Goal: Find specific page/section: Find specific page/section

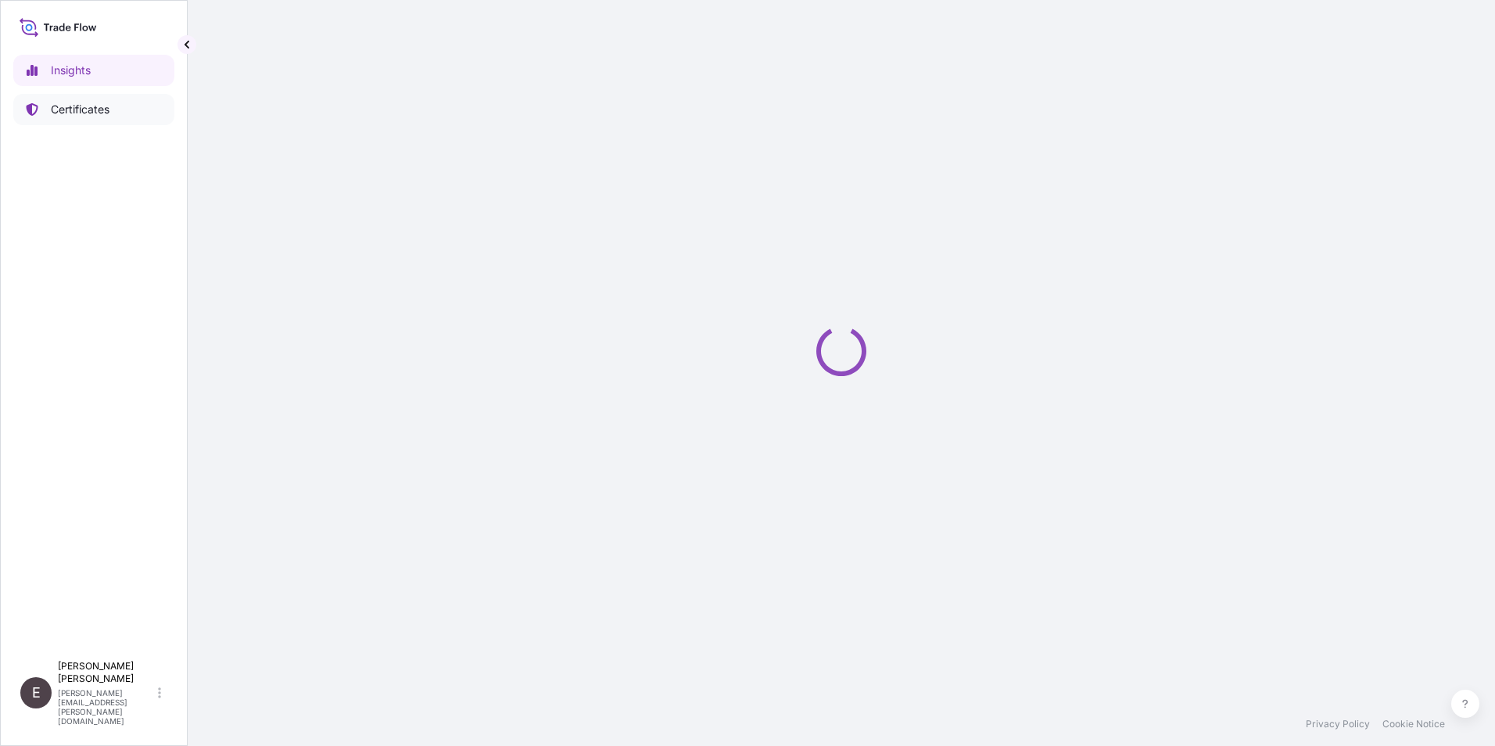
select select "2025"
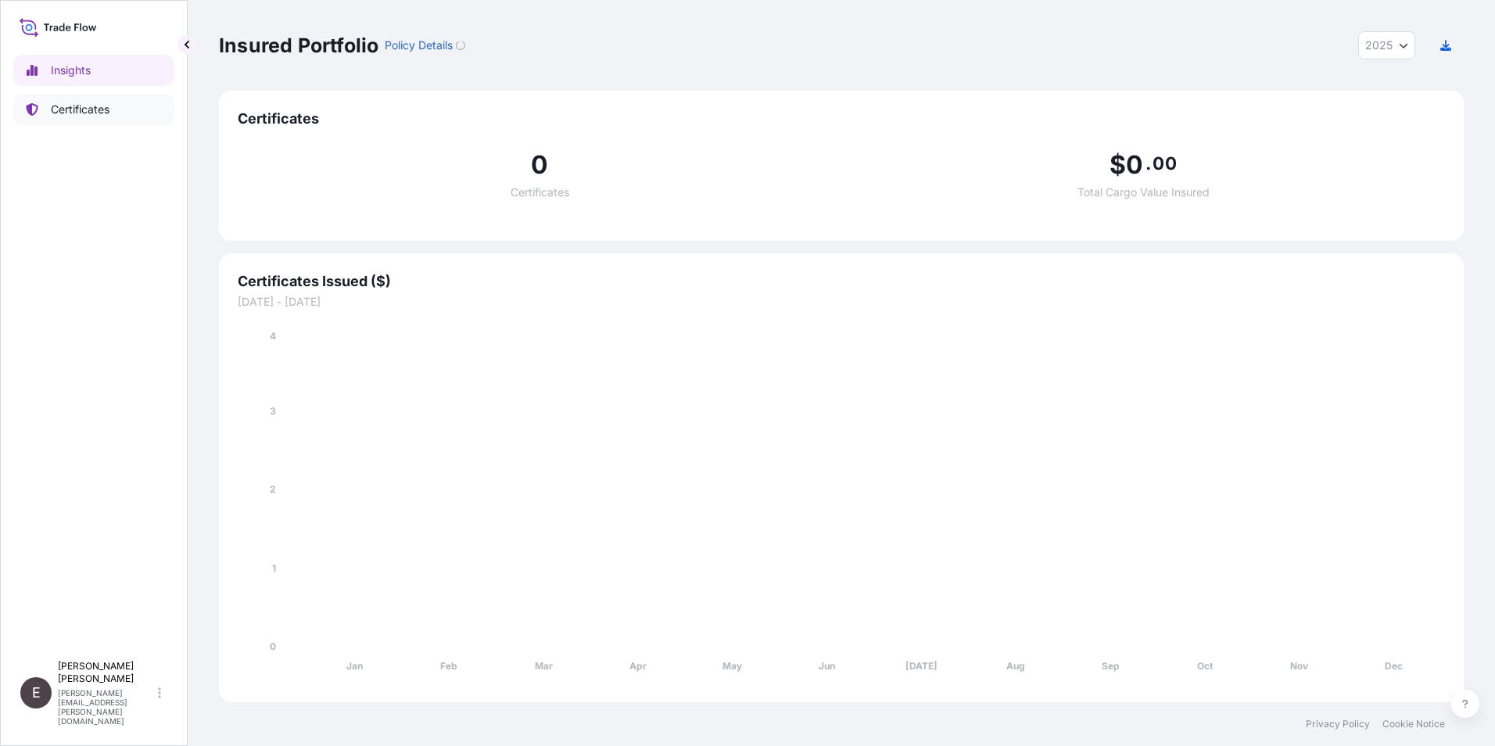
click at [65, 106] on p "Certificates" at bounding box center [80, 110] width 59 height 16
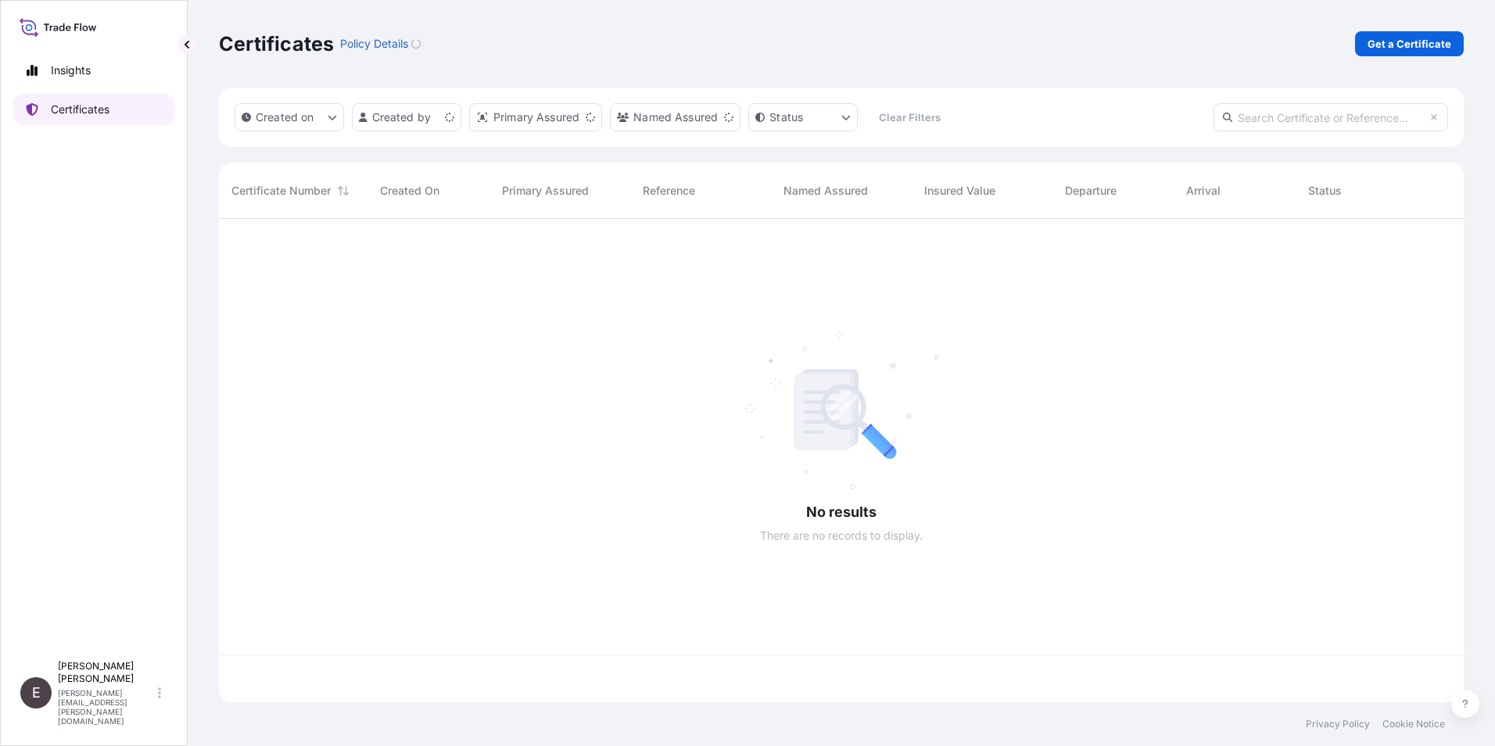
scroll to position [480, 1233]
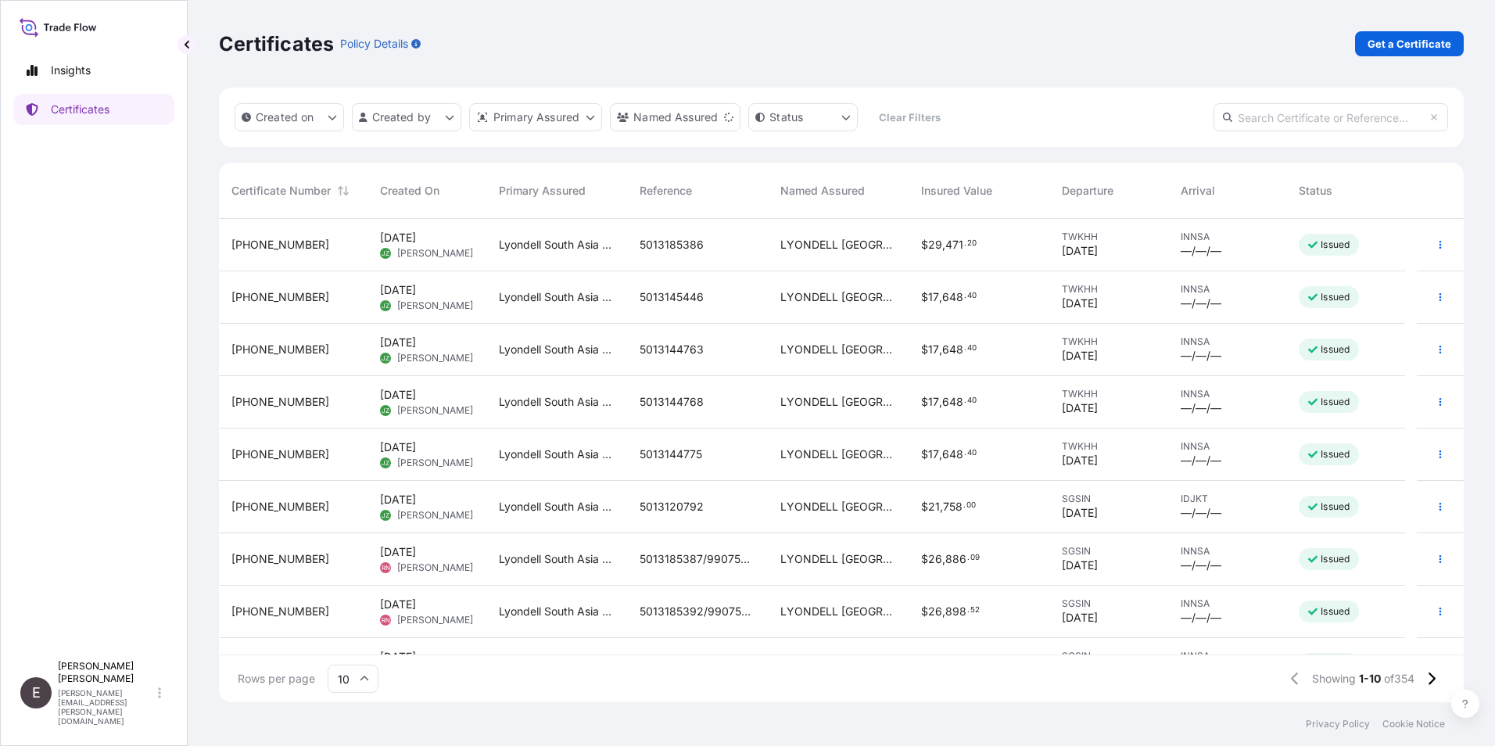
click at [356, 673] on input "10" at bounding box center [353, 679] width 51 height 28
click at [360, 637] on div "50" at bounding box center [353, 636] width 38 height 30
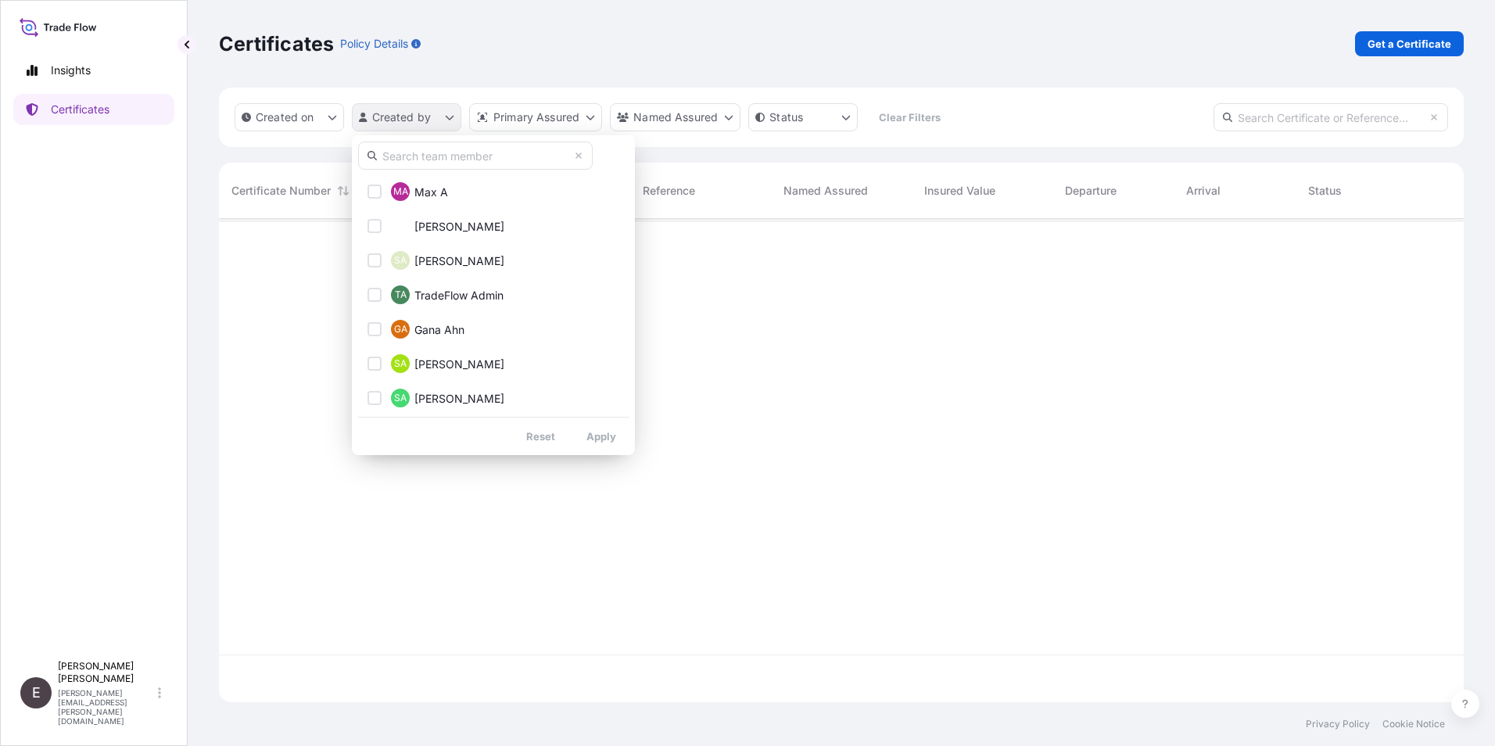
click at [398, 117] on html "Insights Certificates E Eunice Lau eunice.lau@lyondellbasell.com Certificates P…" at bounding box center [747, 373] width 1495 height 746
click at [414, 159] on input "text" at bounding box center [475, 156] width 235 height 28
type input "EUNICE"
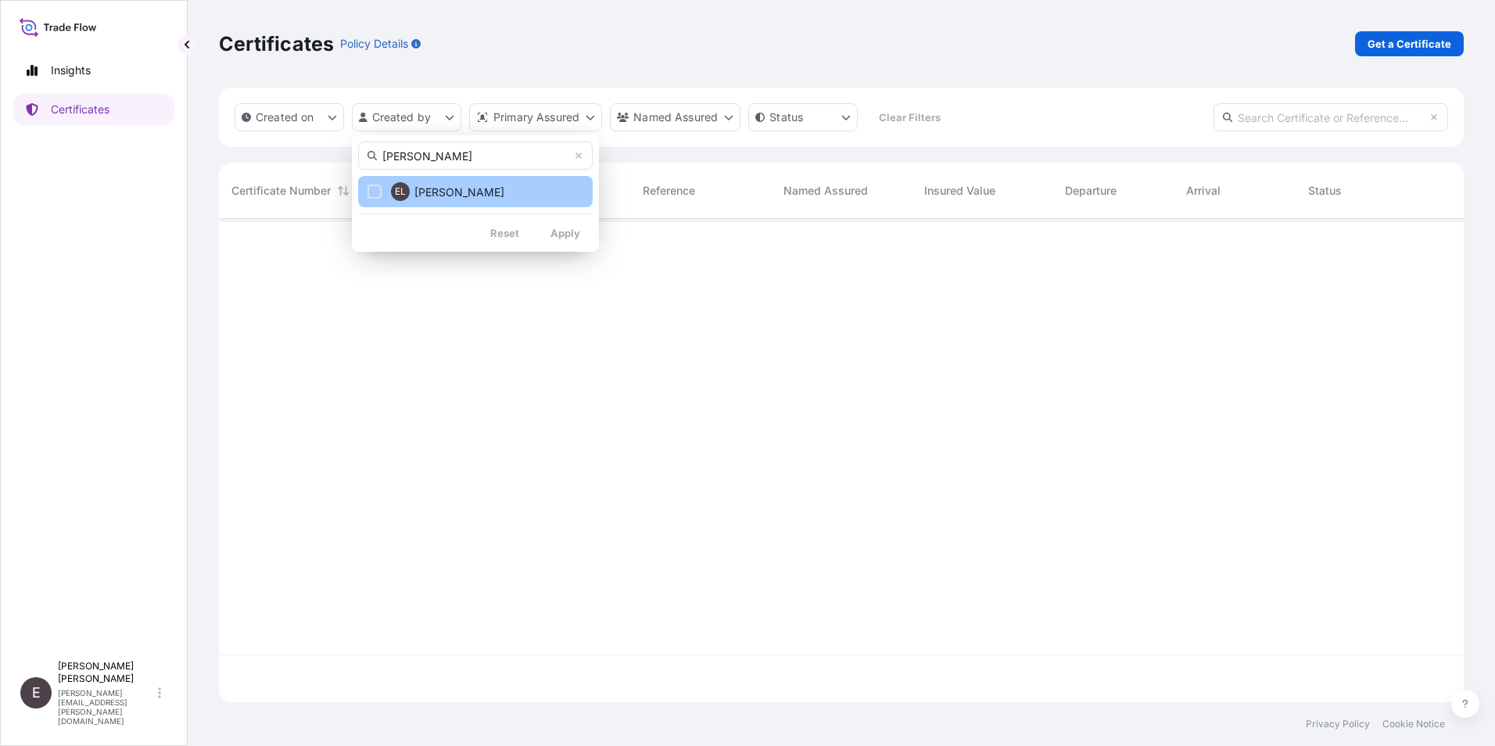
click at [458, 192] on span "Eunice Lau" at bounding box center [459, 193] width 90 height 16
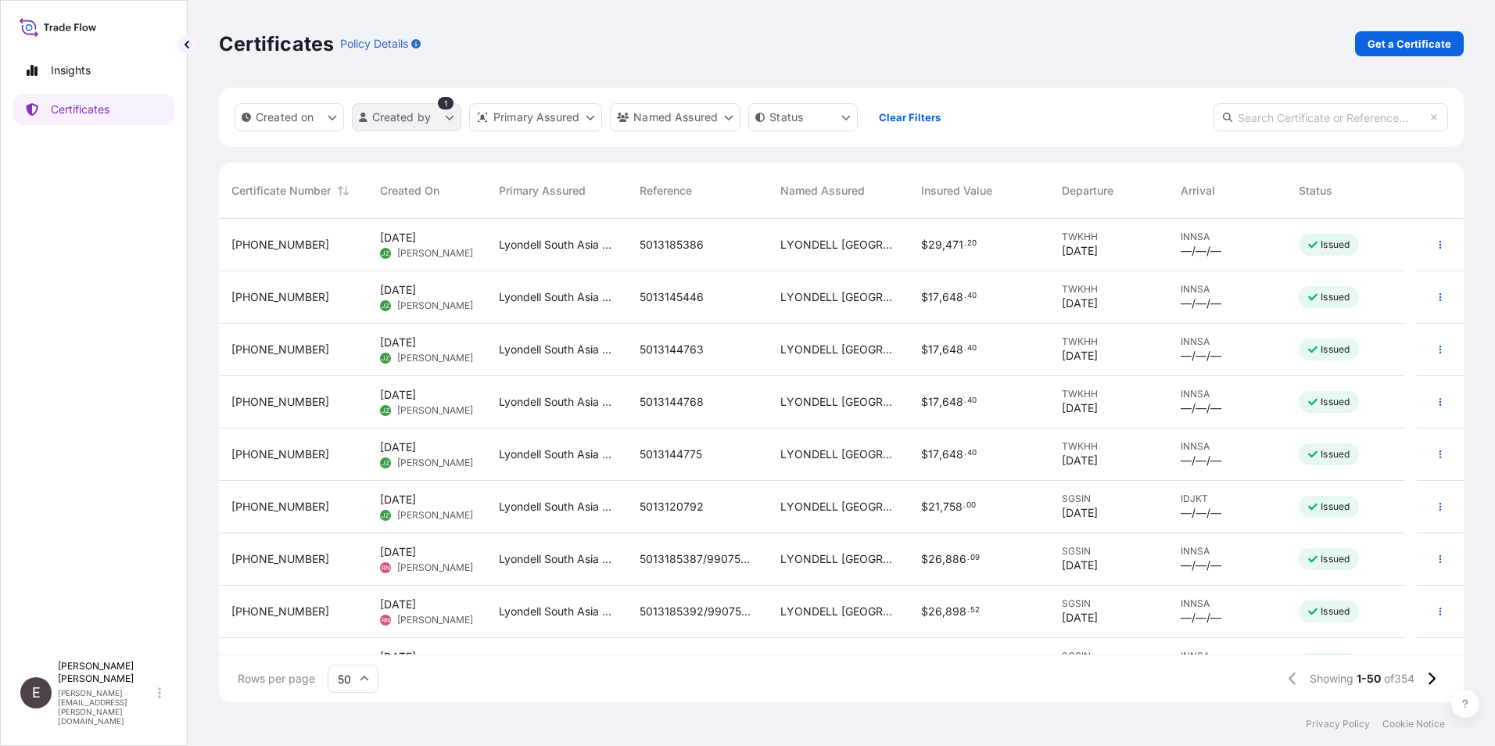
click at [404, 112] on html "Insights Certificates E Eunice Lau eunice.lau@lyondellbasell.com Certificates P…" at bounding box center [747, 373] width 1495 height 746
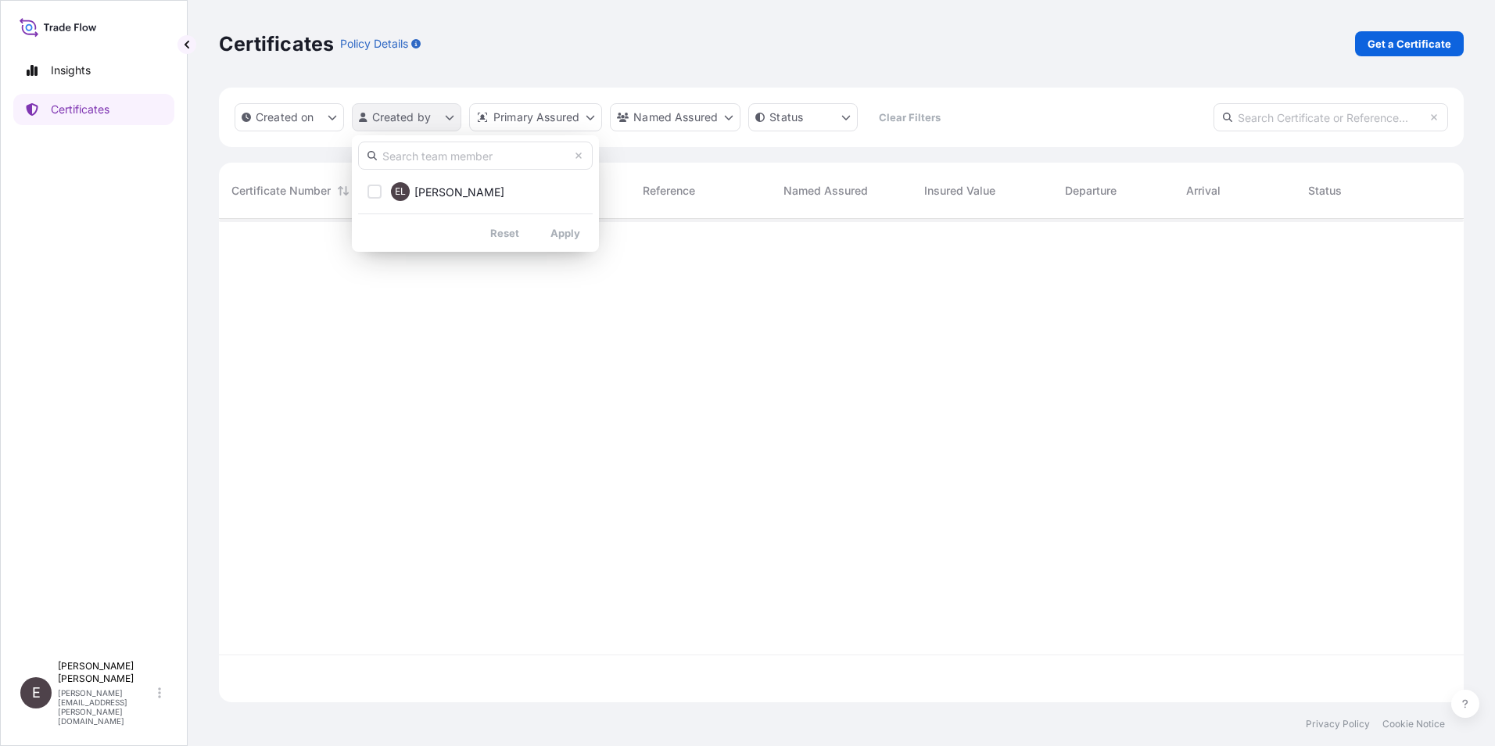
click at [406, 116] on html "Insights Certificates E Eunice Lau eunice.lau@lyondellbasell.com Certificates P…" at bounding box center [747, 373] width 1495 height 746
click at [394, 187] on div "EL" at bounding box center [400, 191] width 19 height 19
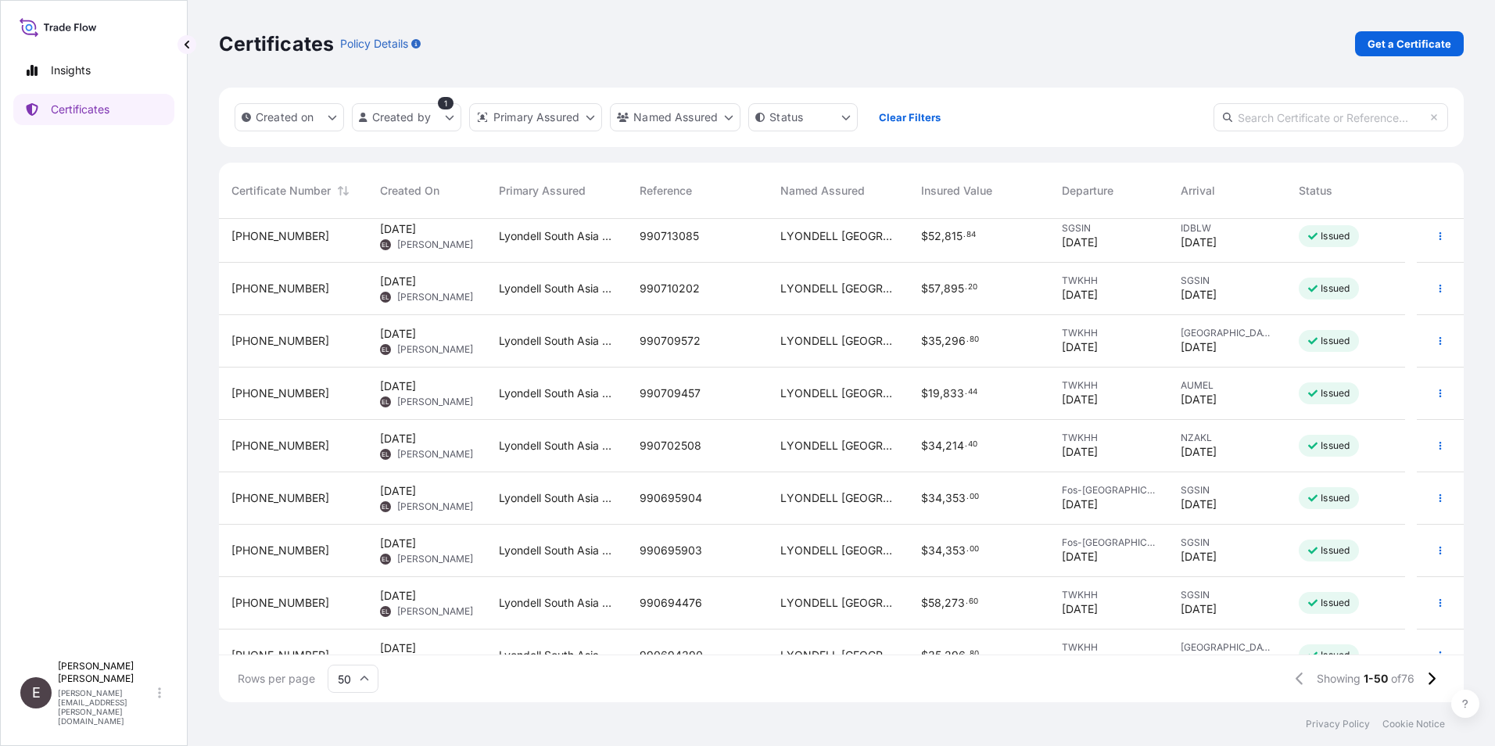
scroll to position [0, 0]
